Goal: Information Seeking & Learning: Check status

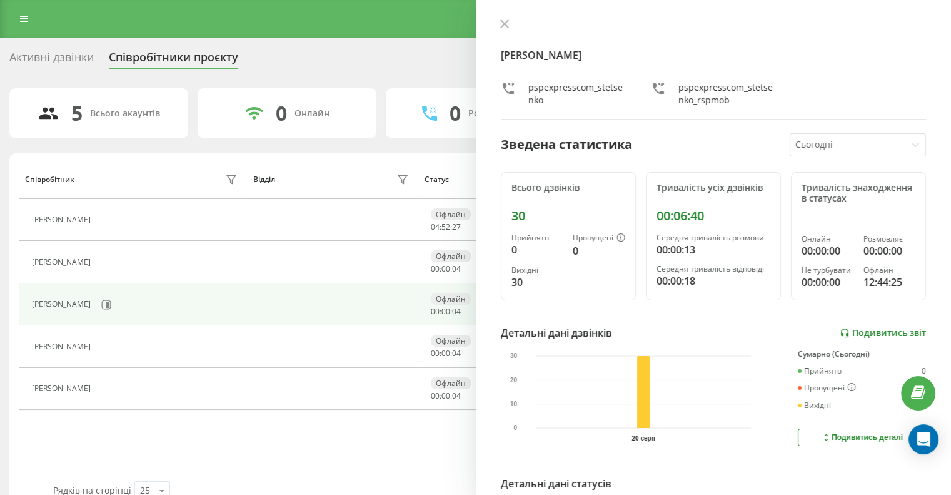
click at [849, 336] on link "Подивитись звіт" at bounding box center [883, 333] width 86 height 11
click at [498, 21] on button at bounding box center [505, 25] width 16 height 12
